Goal: Task Accomplishment & Management: Manage account settings

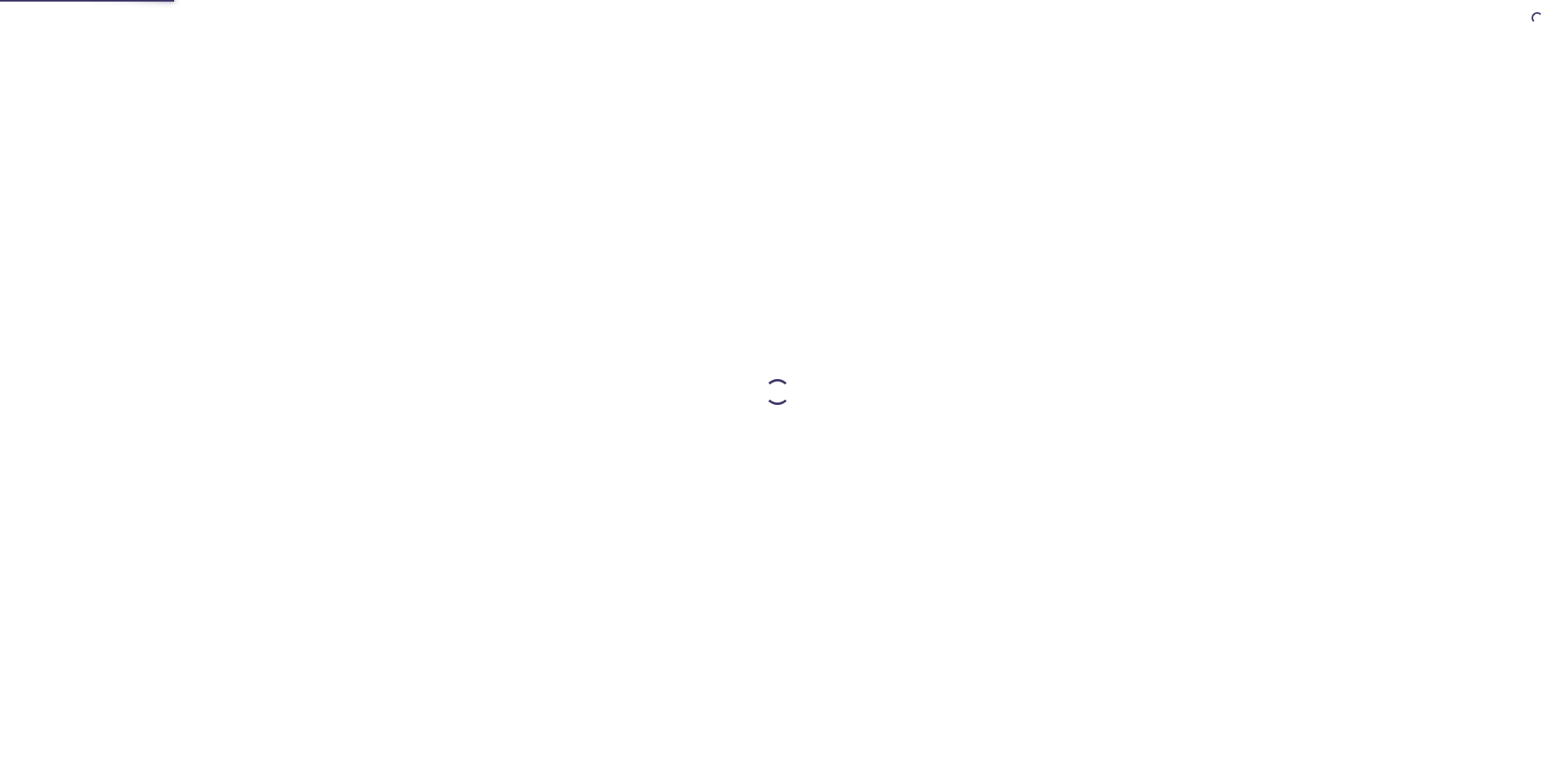
click at [785, 238] on html "Automate email tests | loved by developers & QA teams" at bounding box center [777, 392] width 1555 height 784
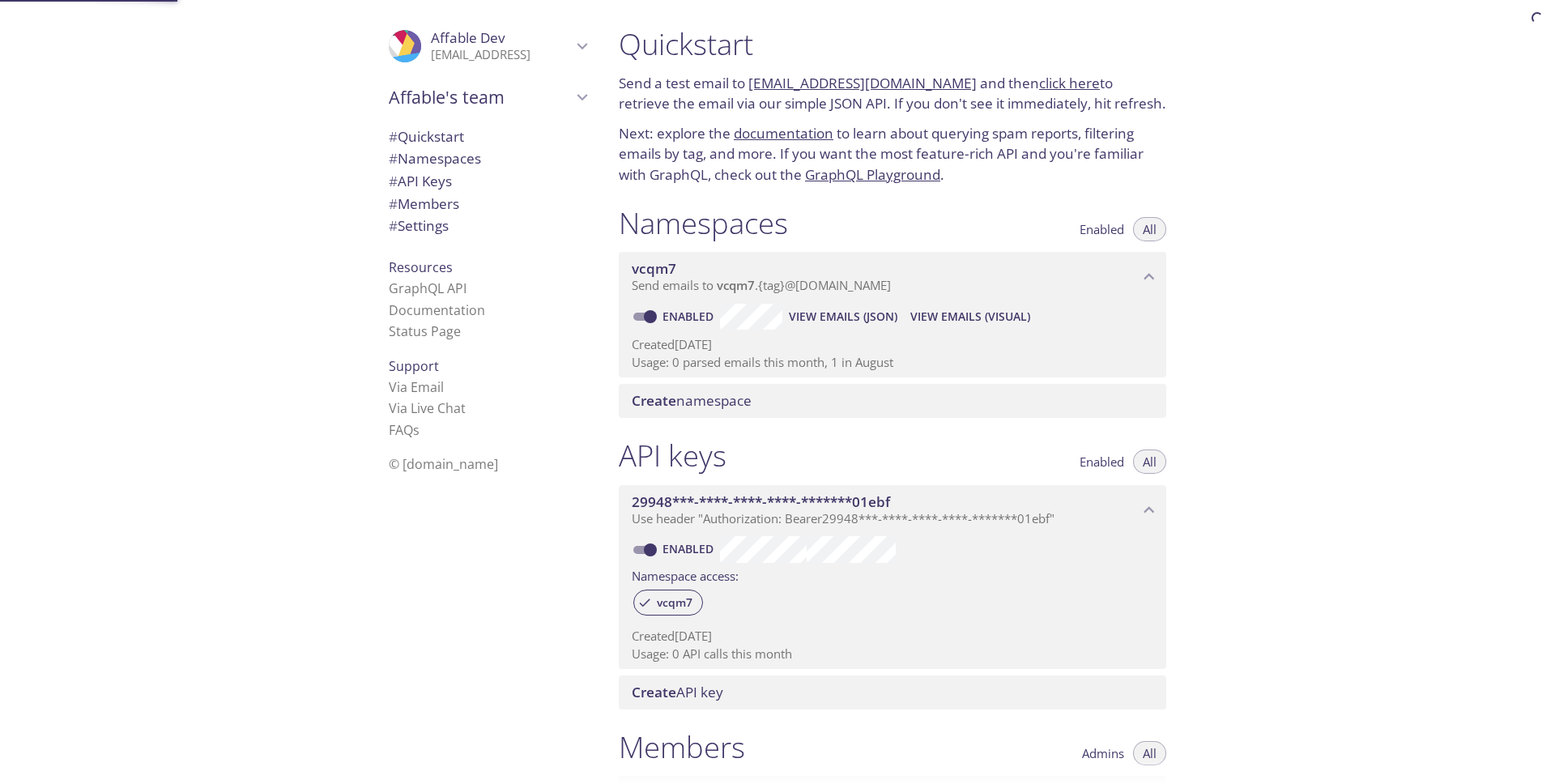
click at [269, 332] on div ".cls-1 { fill: #6d5ca8; } .cls-2 { fill: #3fc191; } .cls-3 { fill: #3b4752; } .…" at bounding box center [303, 392] width 605 height 784
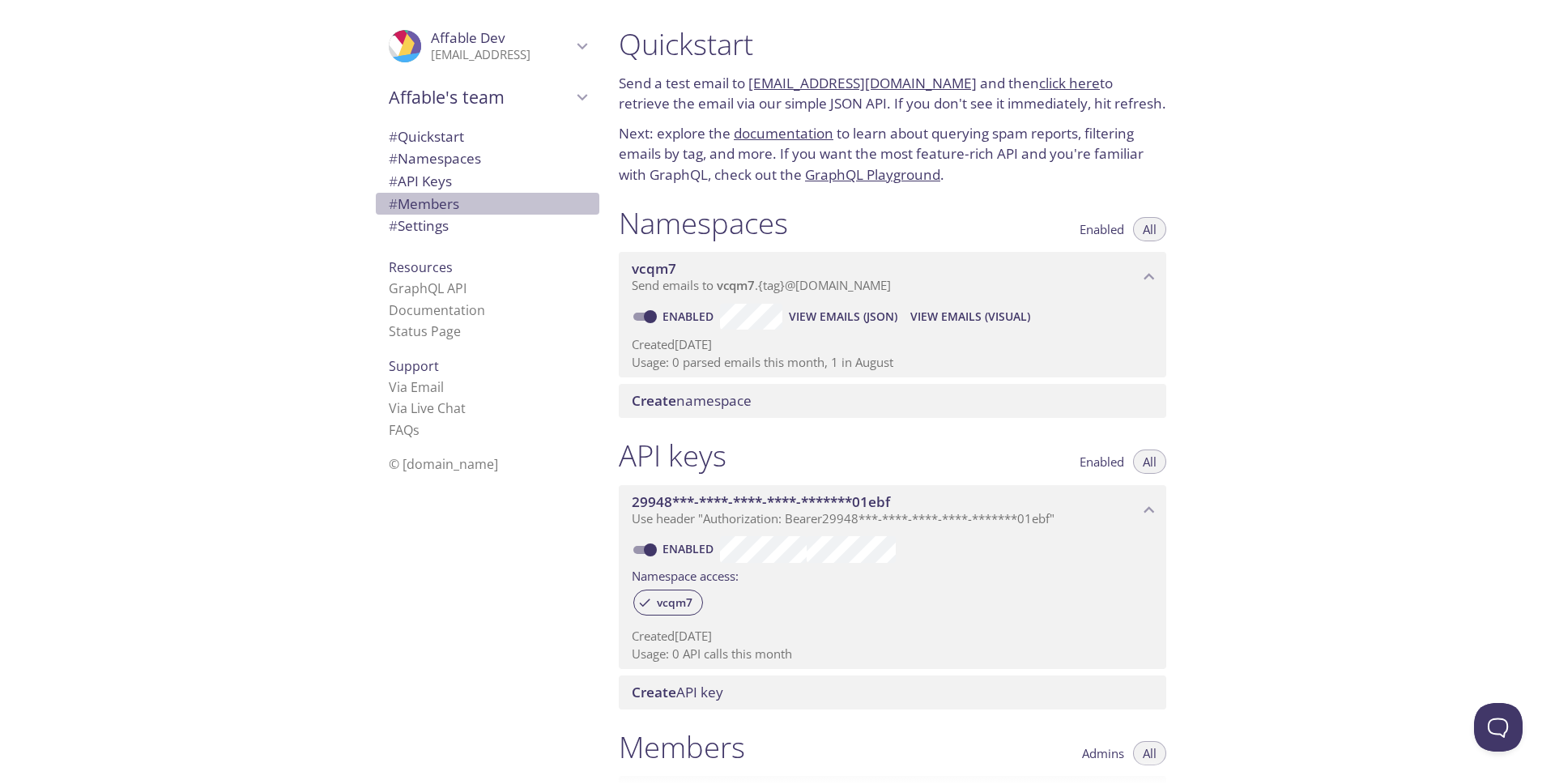
click at [456, 197] on span "# Members" at bounding box center [424, 203] width 70 height 19
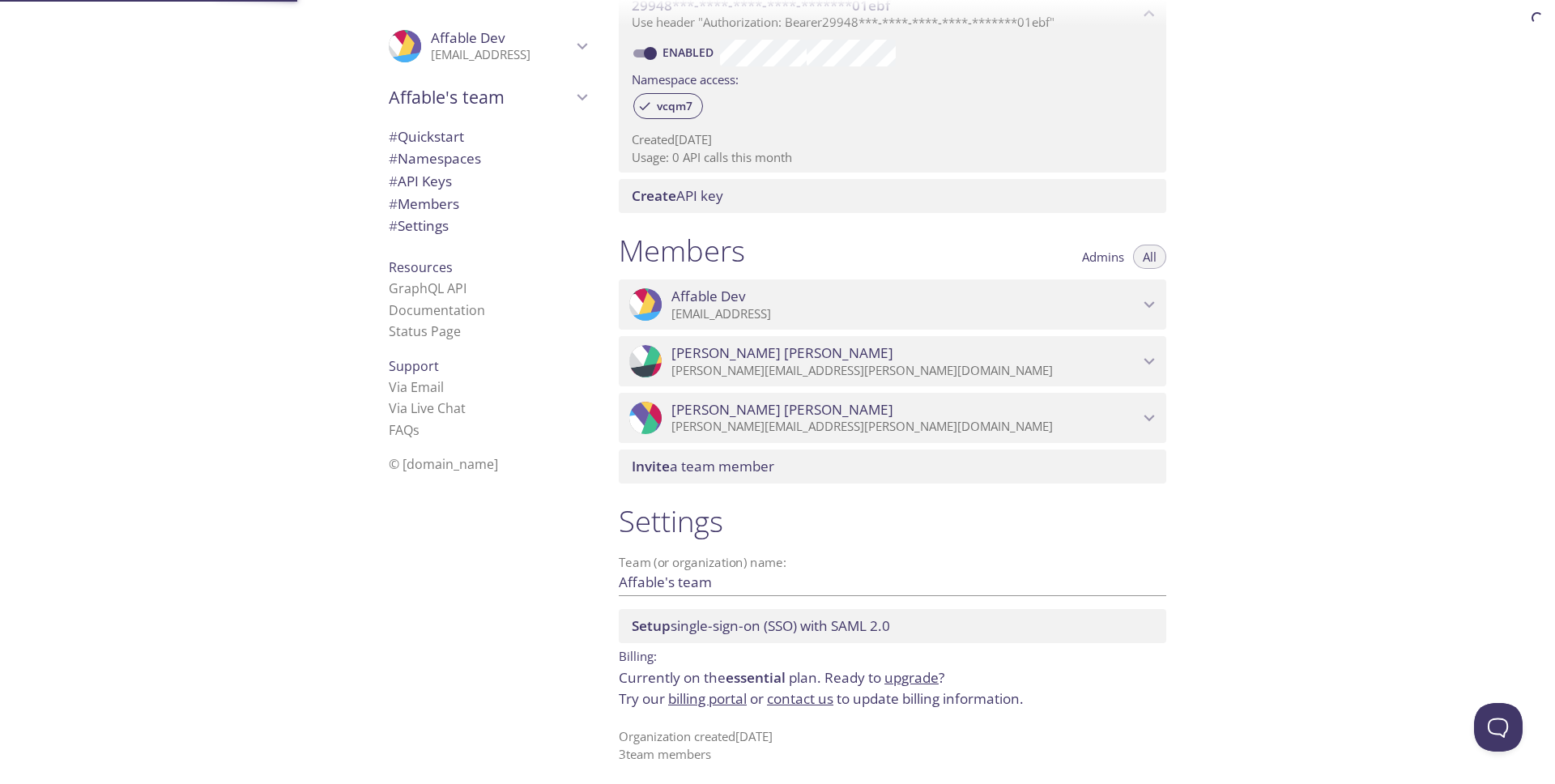
scroll to position [501, 0]
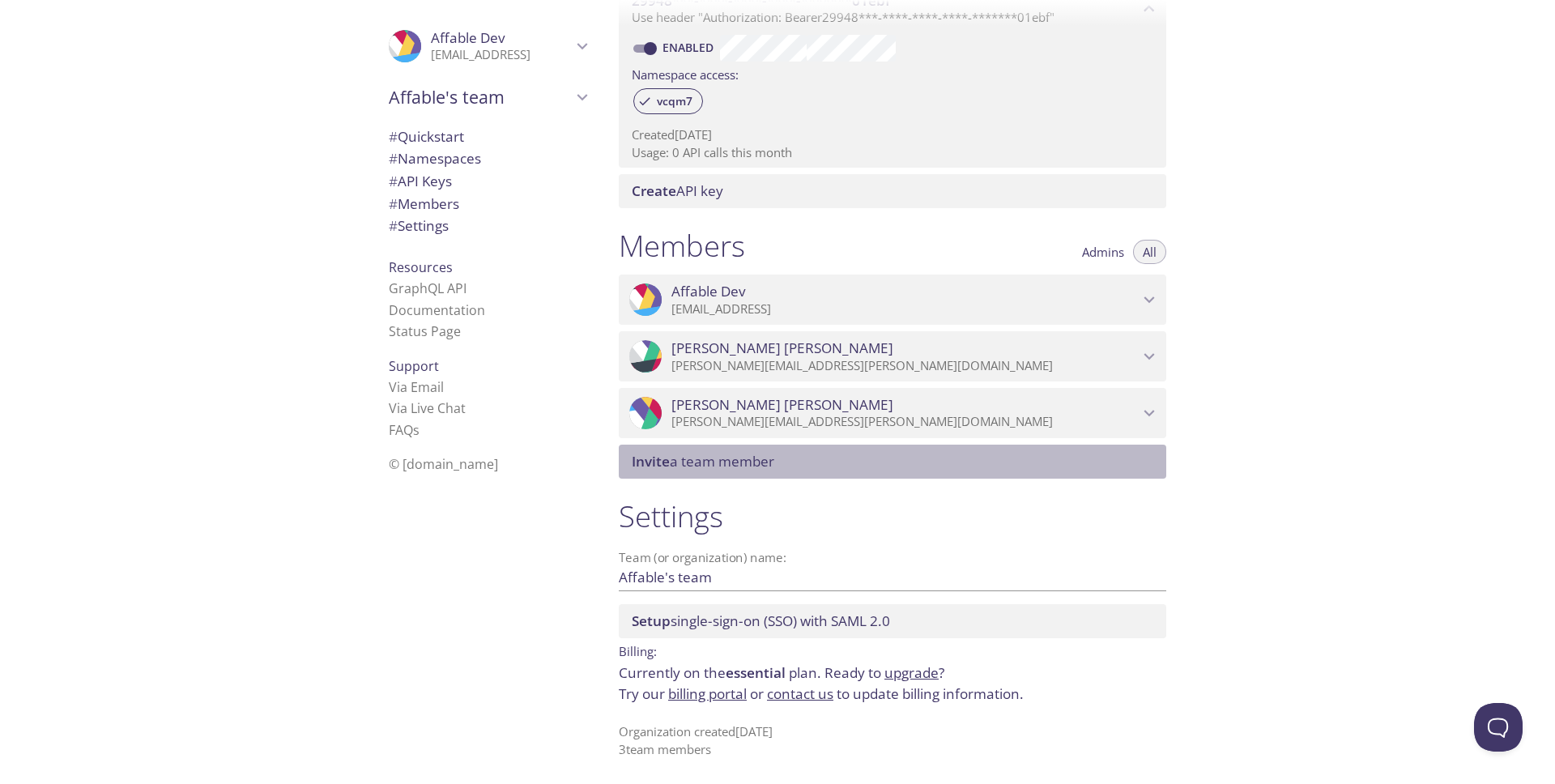
click at [912, 460] on span "Invite a team member" at bounding box center [895, 462] width 528 height 18
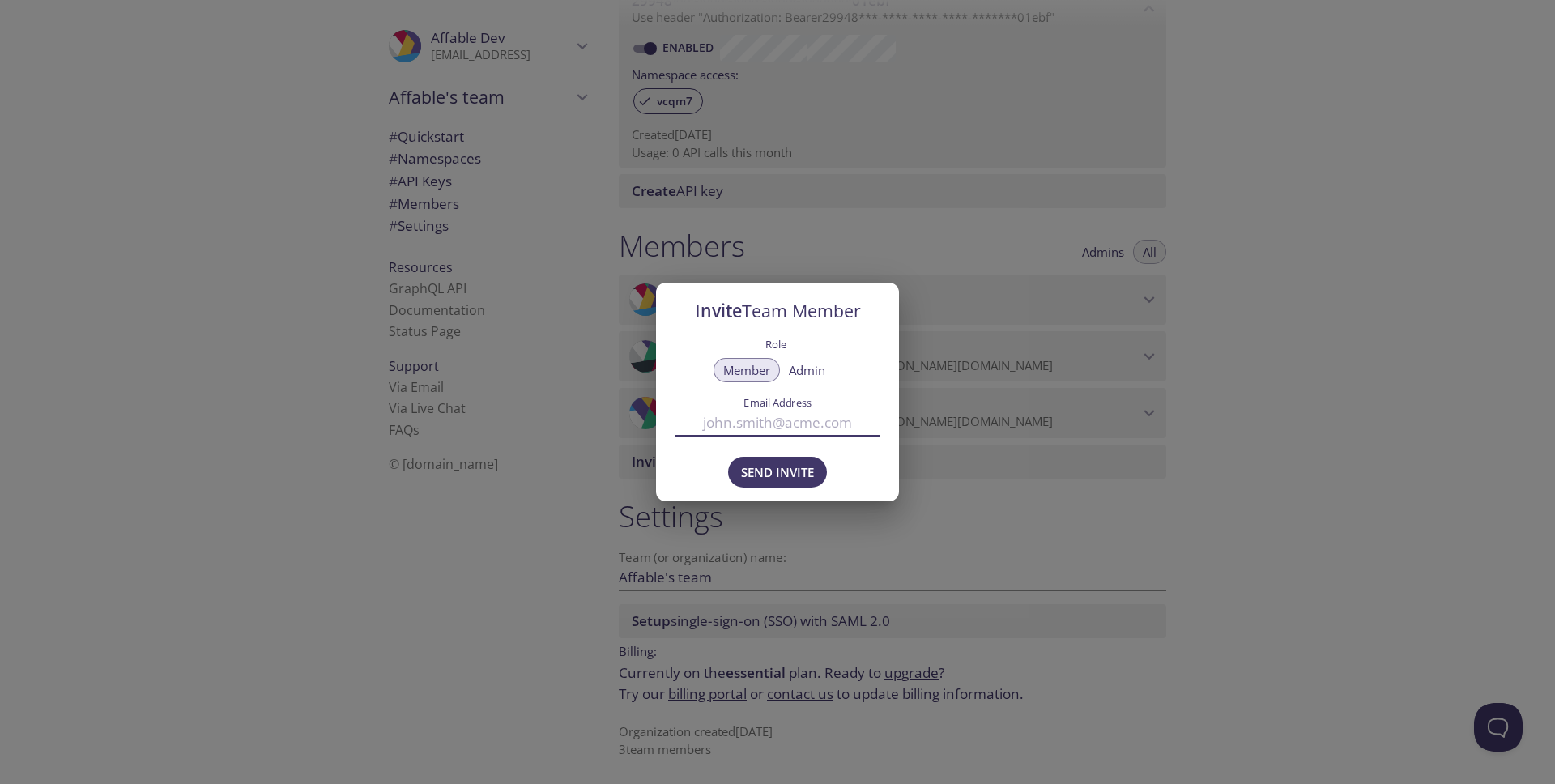
click at [821, 425] on input "Email Address" at bounding box center [777, 423] width 204 height 27
type input "[EMAIL_ADDRESS][PERSON_NAME][DOMAIN_NAME]"
click at [815, 370] on span "Admin" at bounding box center [807, 370] width 36 height 0
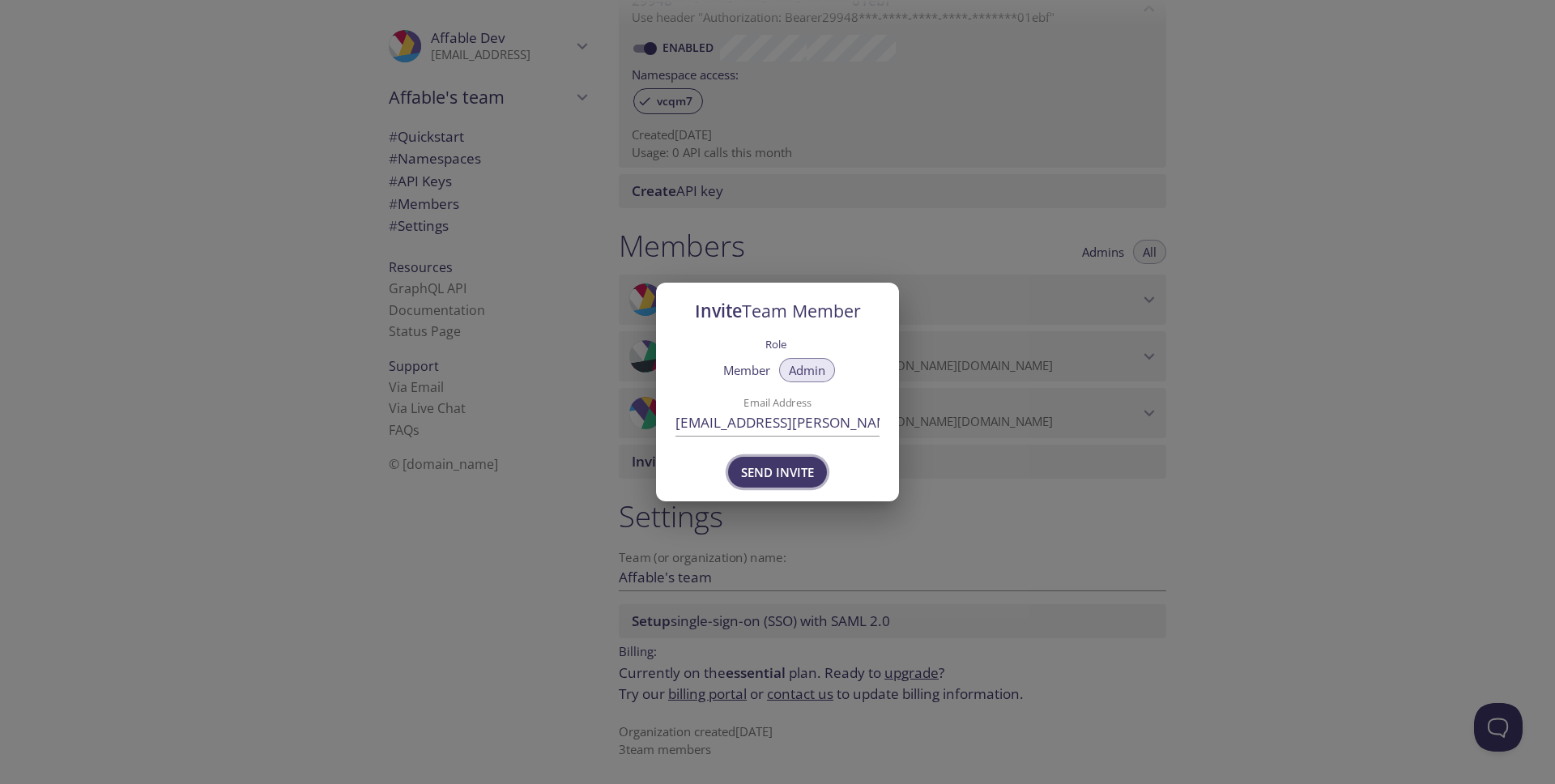
click at [776, 468] on span "Send Invite" at bounding box center [777, 471] width 73 height 21
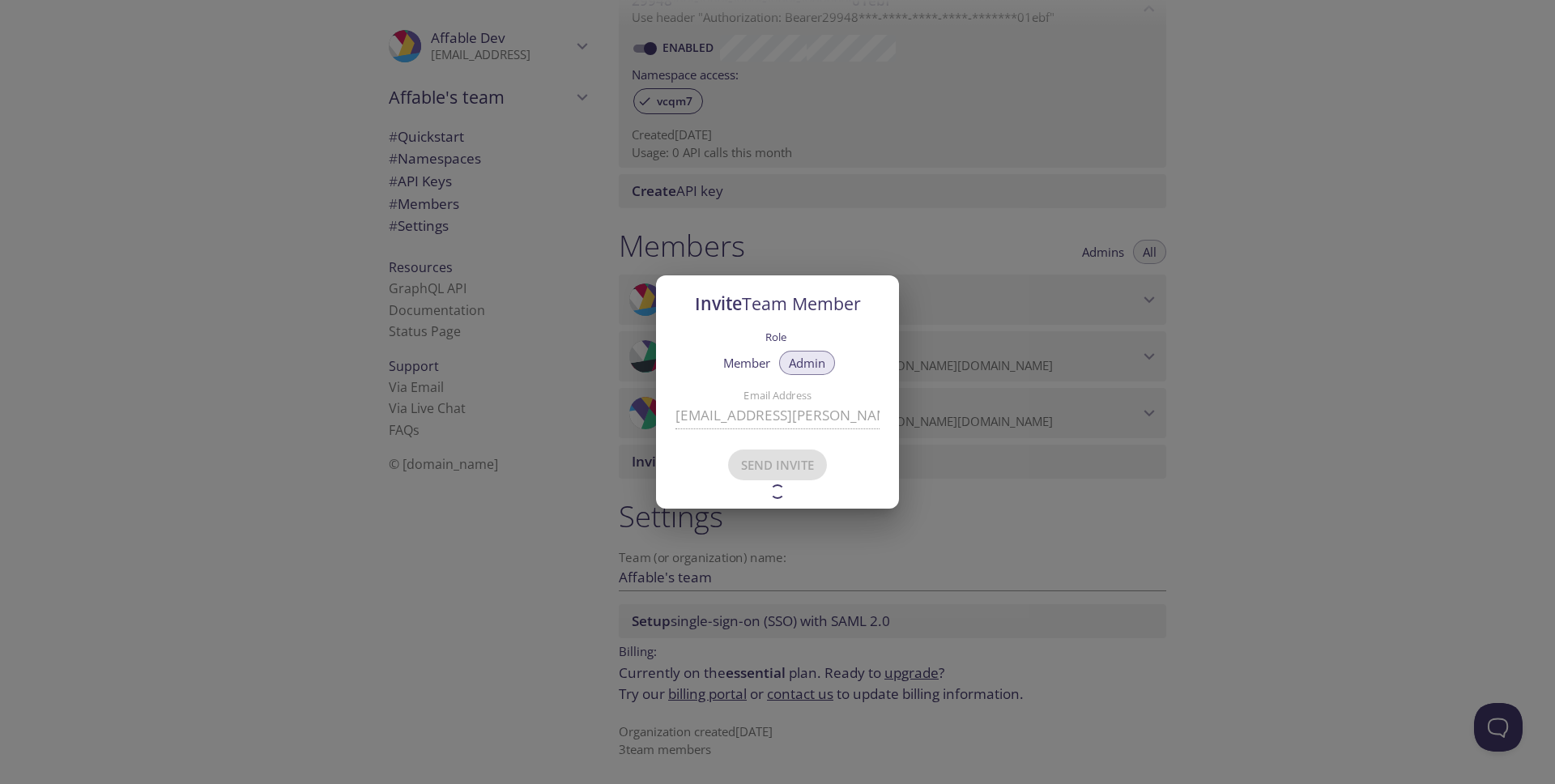
click at [358, 589] on div "Invite Team Member Role Member Admin Email Address [EMAIL_ADDRESS][PERSON_NAME]…" at bounding box center [777, 392] width 1555 height 784
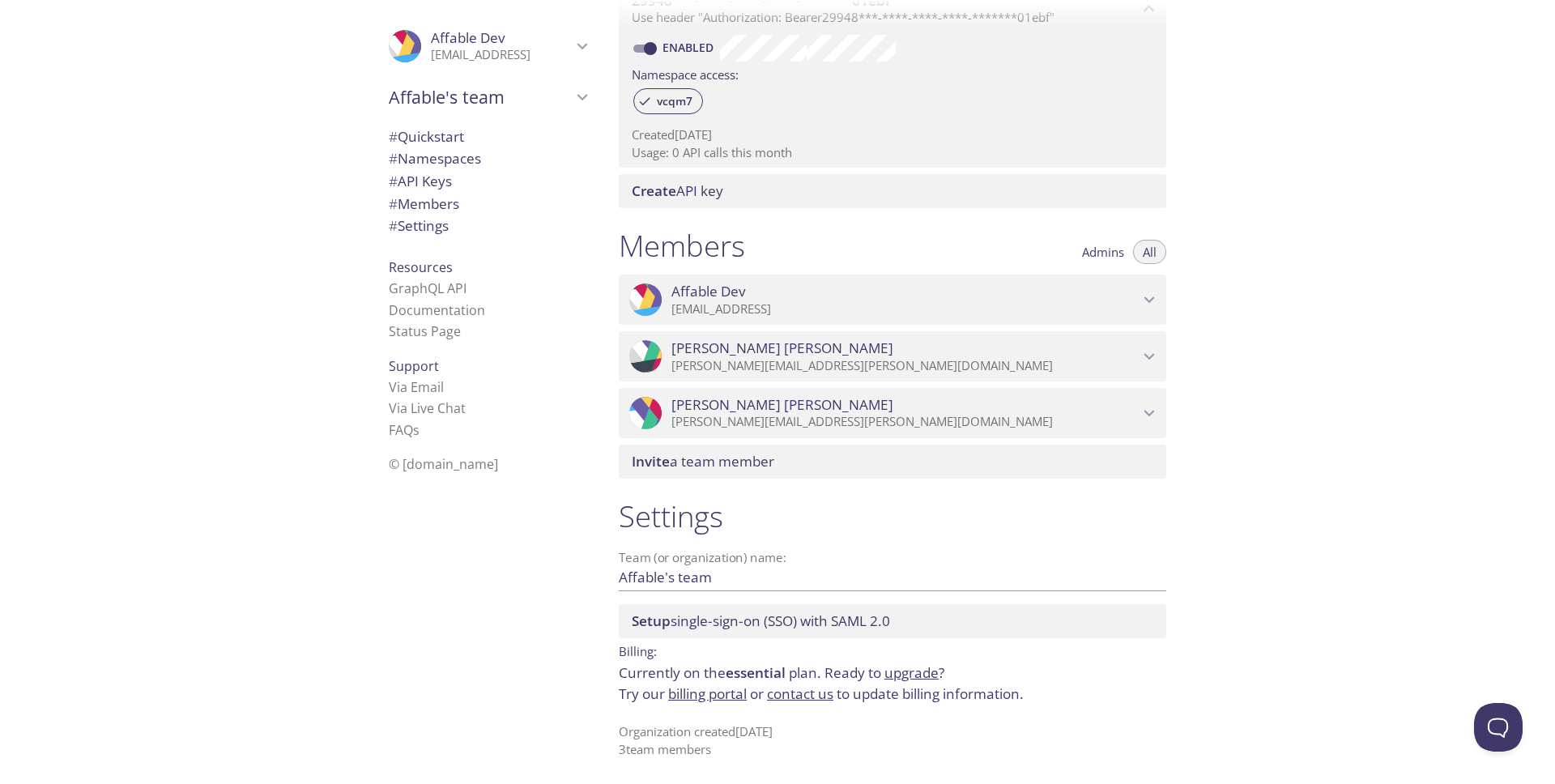
click at [755, 612] on span "Setup single-sign-on (SSO) with [PERSON_NAME] 2.0" at bounding box center [761, 621] width 258 height 19
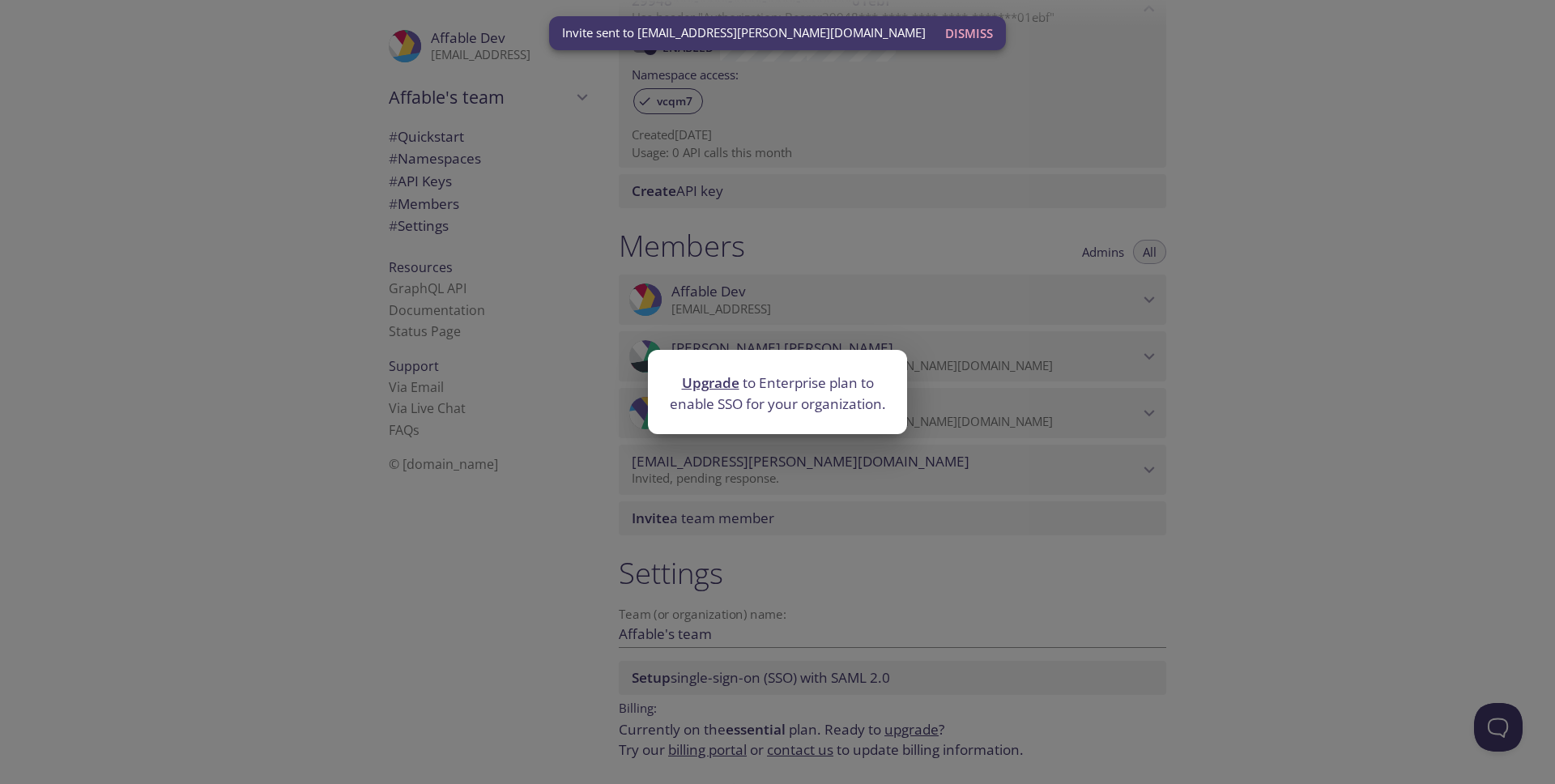
click at [304, 591] on div "Upgrade to Enterprise plan to enable SSO for your organization." at bounding box center [777, 392] width 1555 height 784
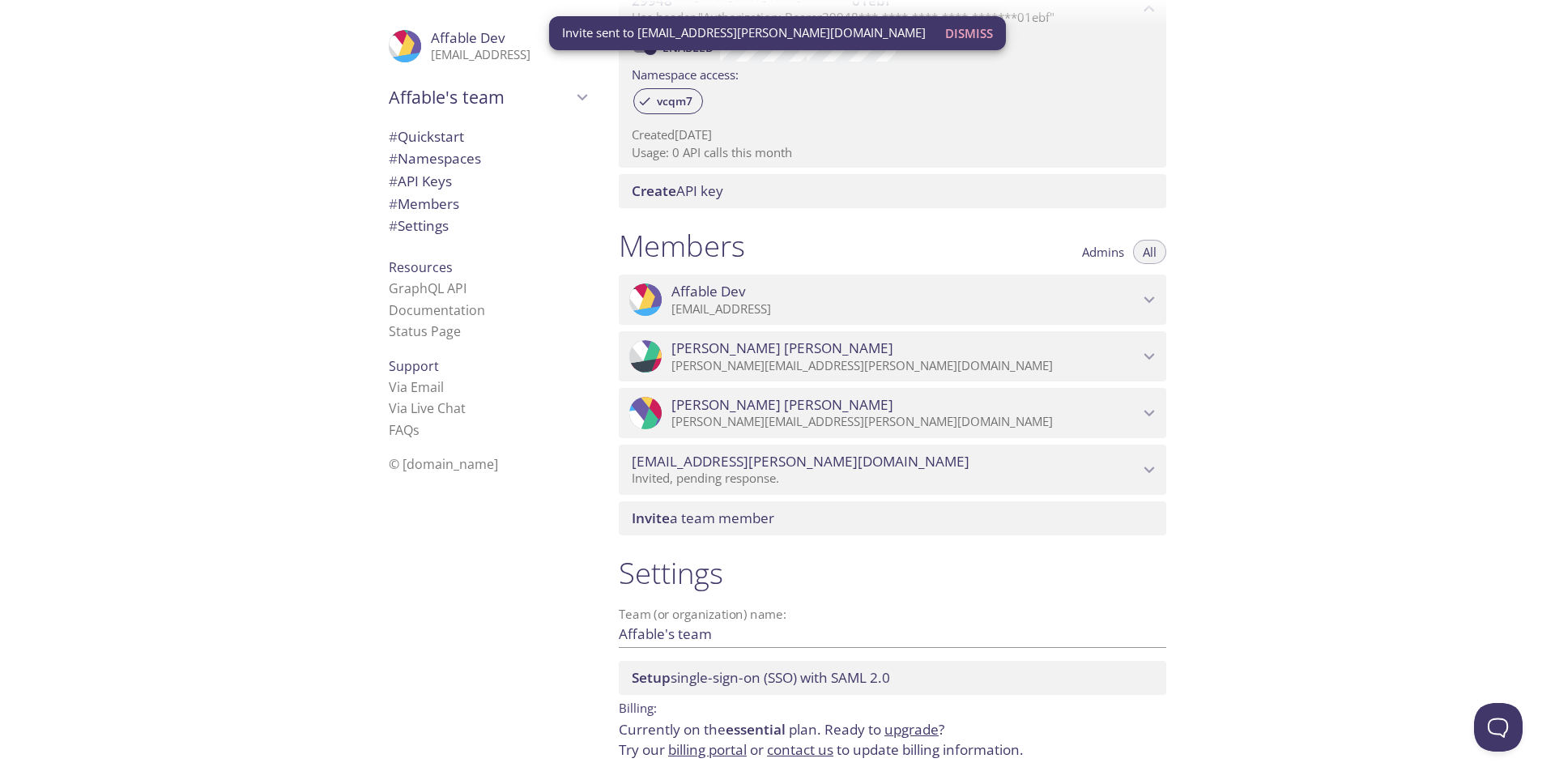
click at [338, 541] on div ".cls-1 { fill: #6d5ca8; } .cls-2 { fill: #3fc191; } .cls-3 { fill: #3b4752; } .…" at bounding box center [303, 392] width 605 height 784
click at [1461, 318] on div "Quickstart Send a test email to [EMAIL_ADDRESS][DOMAIN_NAME] and then click her…" at bounding box center [1080, 392] width 949 height 784
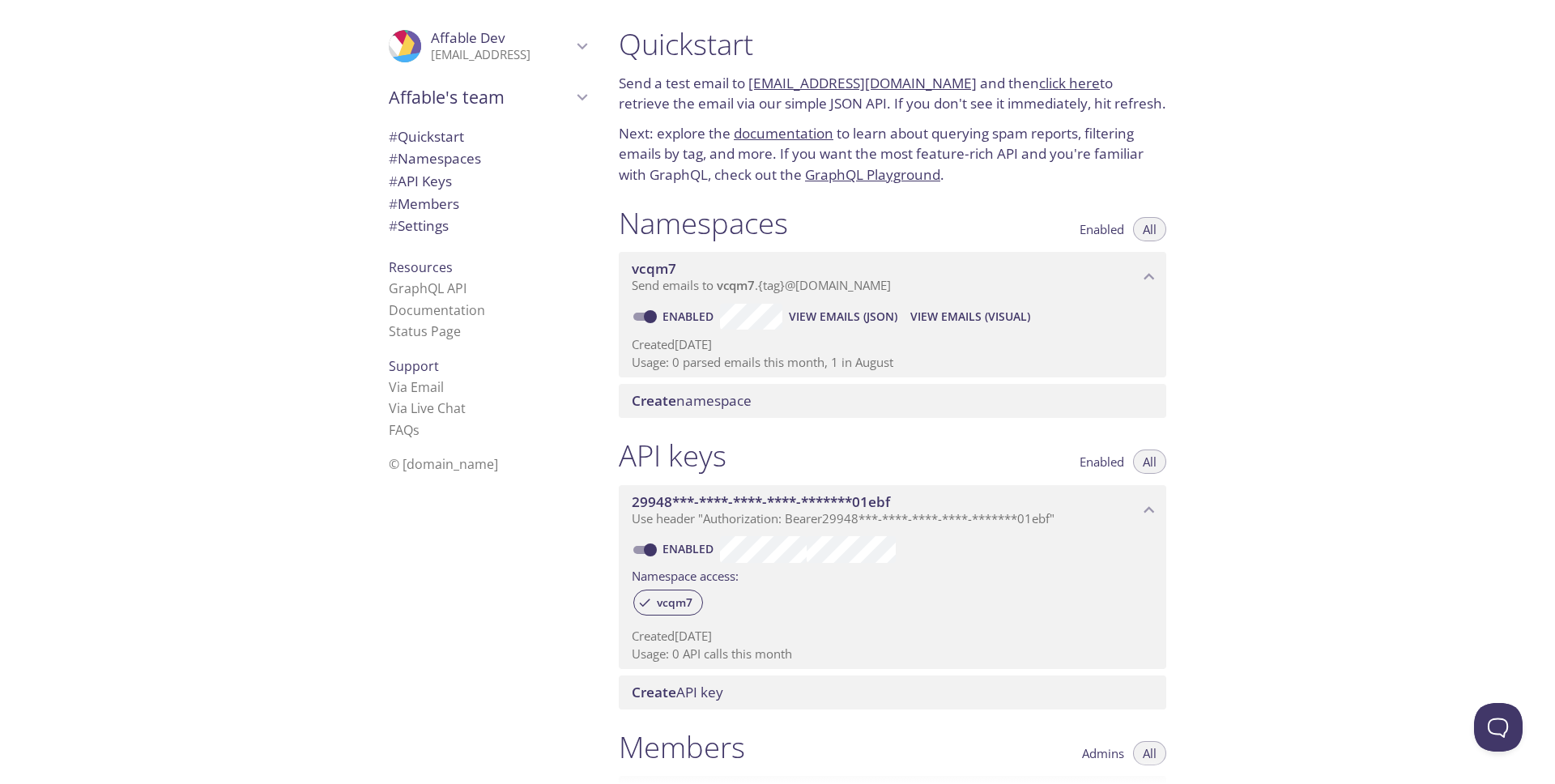
click at [1384, 369] on div "Quickstart Send a test email to [EMAIL_ADDRESS][DOMAIN_NAME] and then click her…" at bounding box center [1080, 392] width 949 height 784
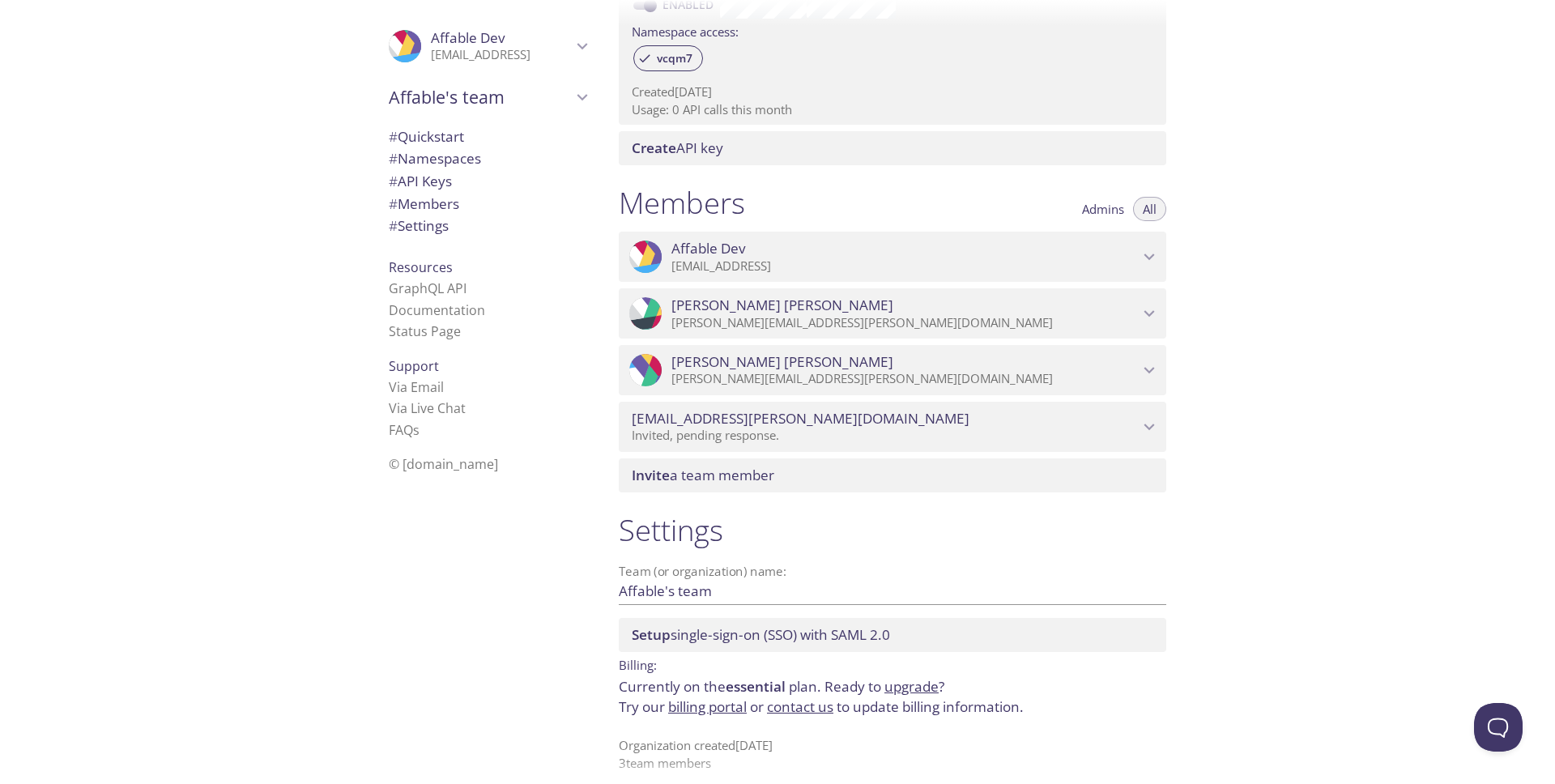
scroll to position [557, 0]
